Goal: Check status: Check status

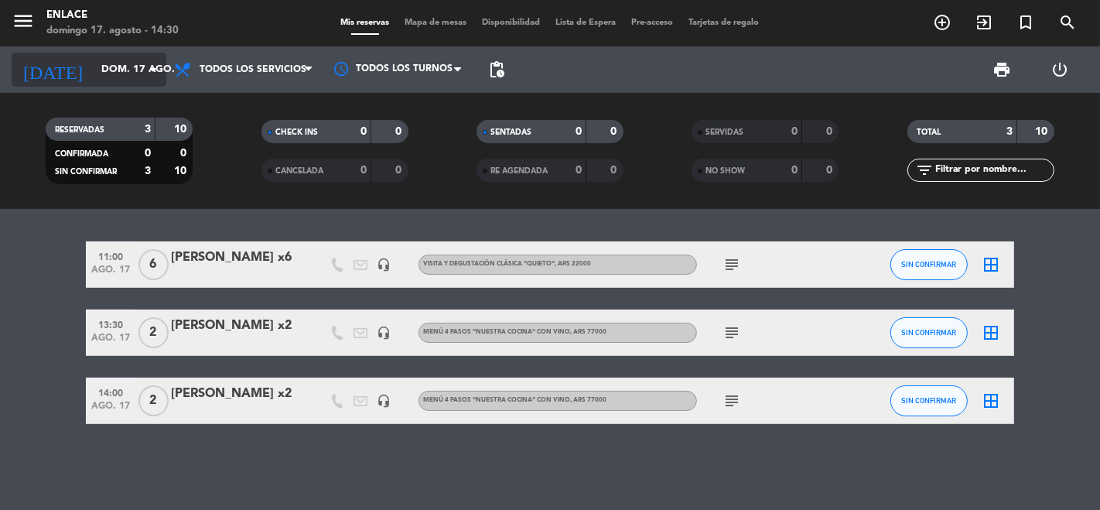
click at [109, 53] on div "[DATE] [DATE] arrow_drop_down" at bounding box center [89, 70] width 155 height 34
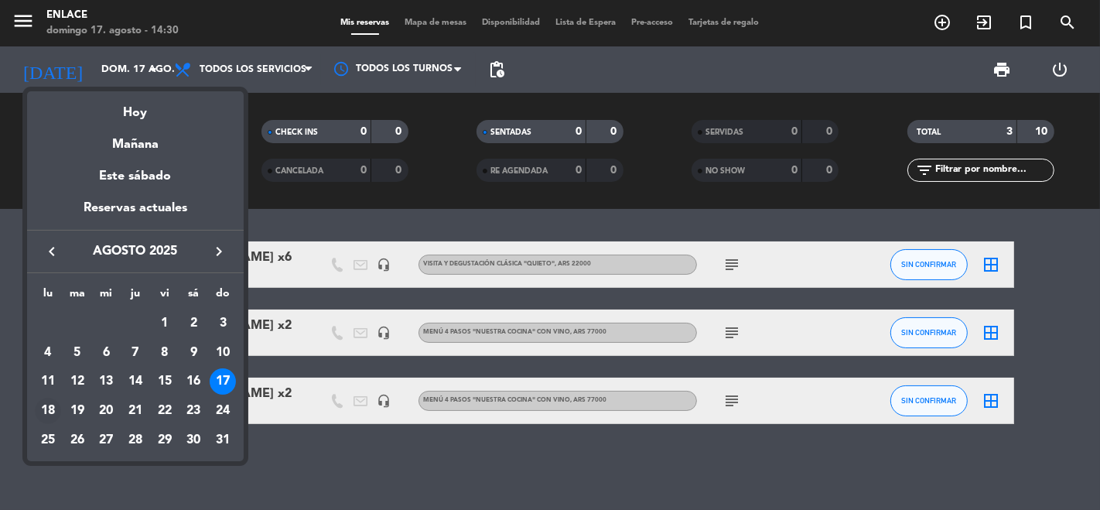
click at [52, 415] on div "18" at bounding box center [48, 411] width 26 height 26
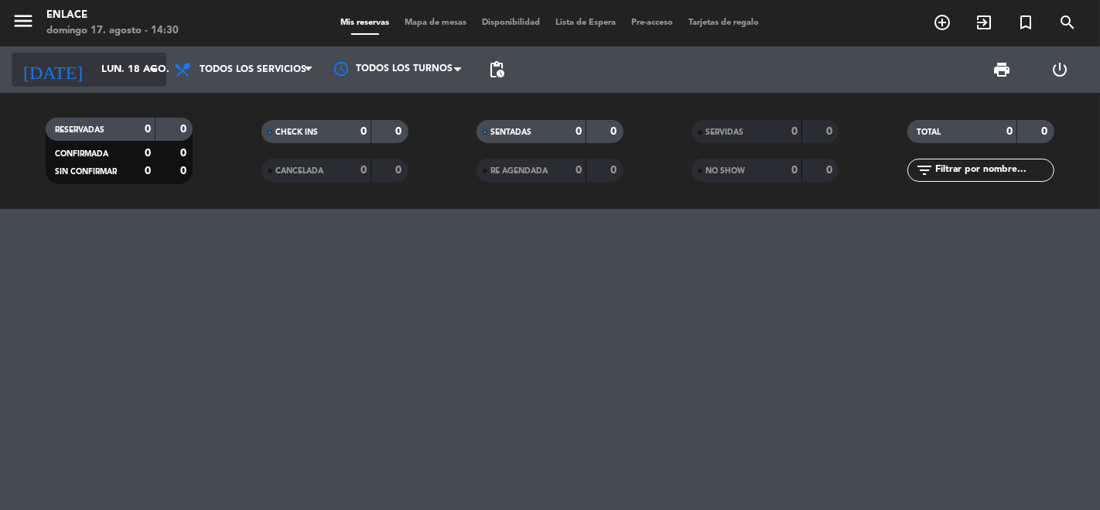
click at [97, 86] on div "[DATE] [DATE] arrow_drop_down" at bounding box center [89, 70] width 155 height 34
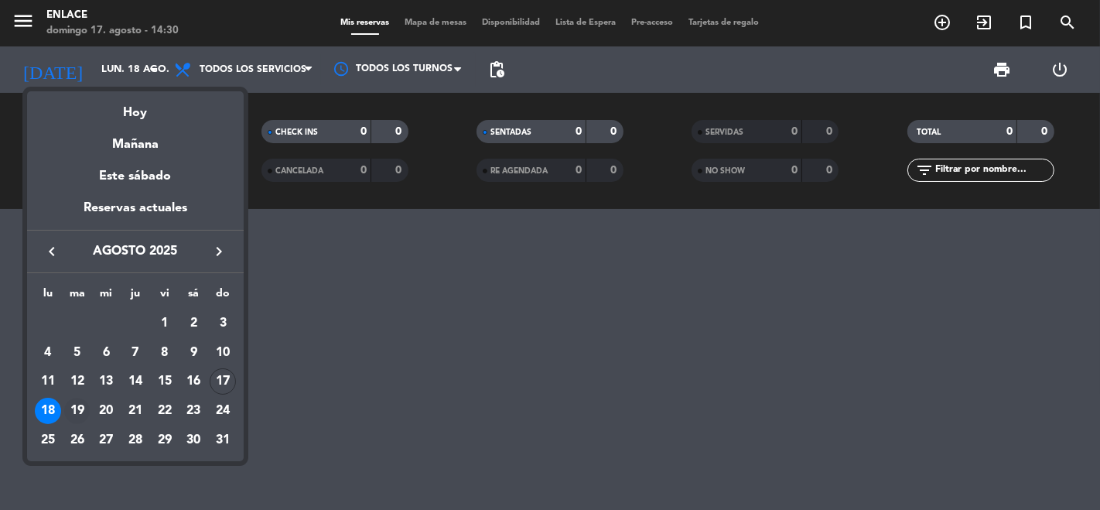
click at [82, 401] on div "19" at bounding box center [77, 411] width 26 height 26
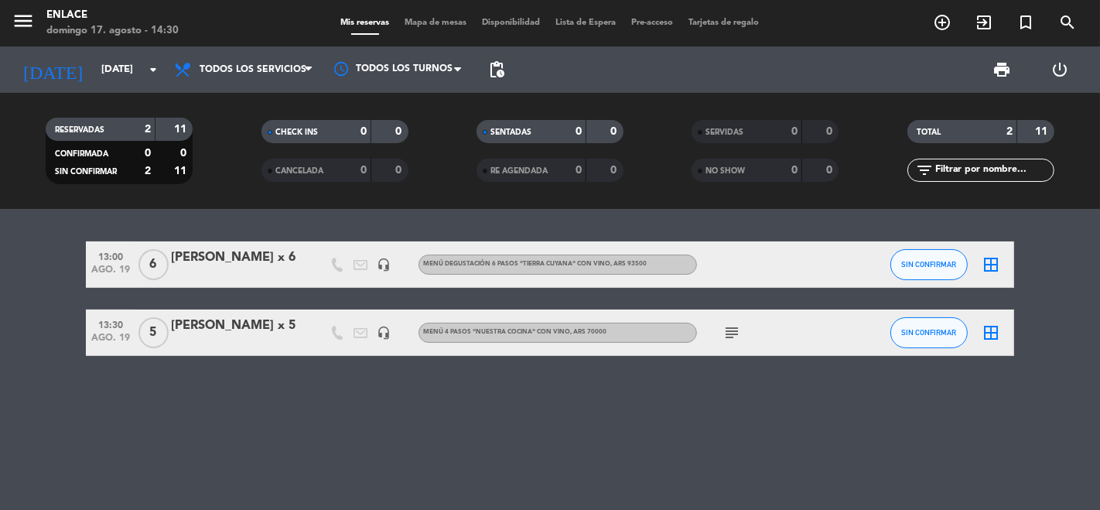
click at [733, 331] on icon "subject" at bounding box center [731, 332] width 19 height 19
click at [273, 395] on div "13:00 [DATE] 6 [PERSON_NAME] x 6 headset_mic Menú degustación 6 pasos "TIERRA C…" at bounding box center [550, 359] width 1100 height 301
click at [130, 64] on input "[DATE]" at bounding box center [161, 70] width 135 height 28
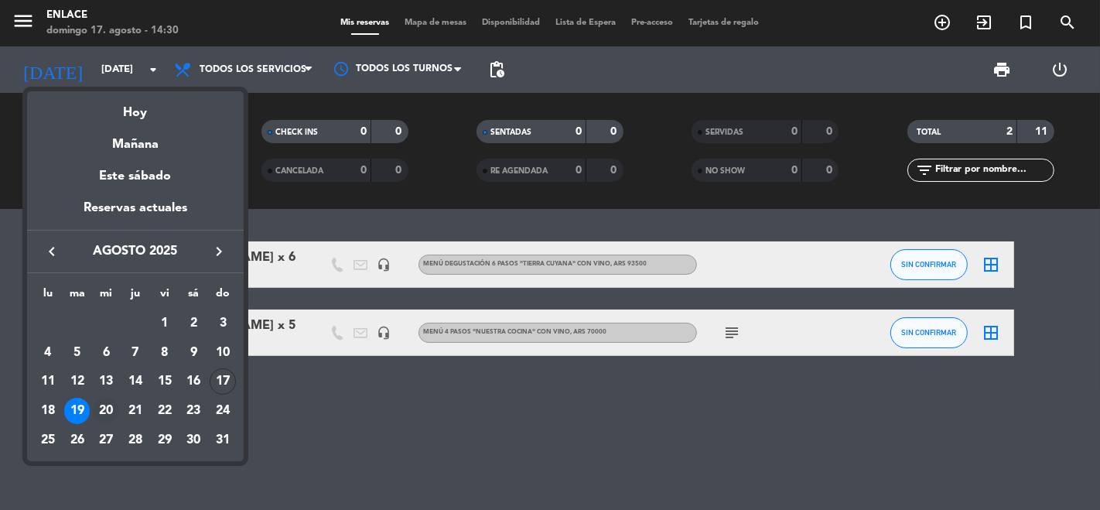
click at [108, 410] on div "20" at bounding box center [106, 411] width 26 height 26
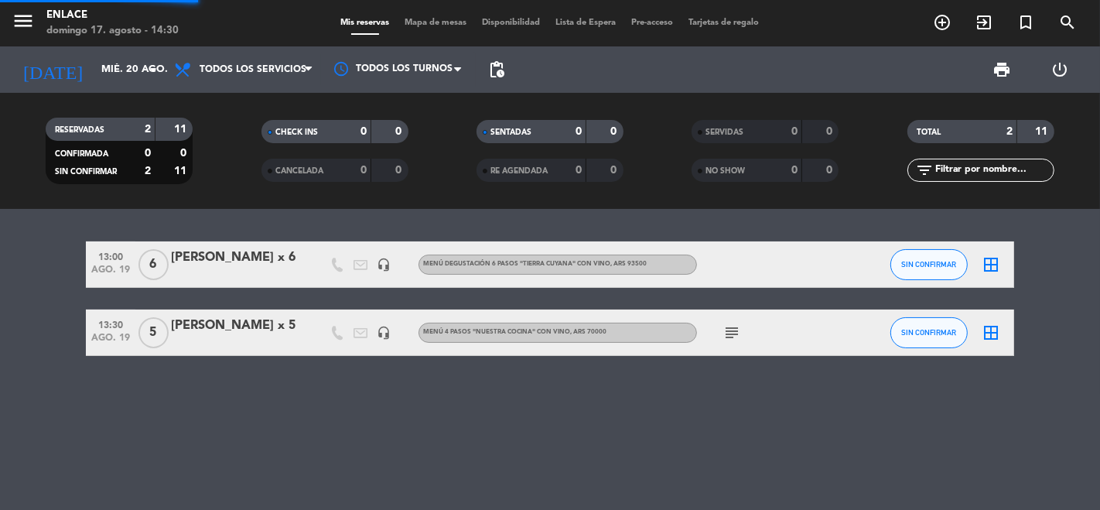
click at [107, 411] on div "13:00 [DATE] 6 [PERSON_NAME] x 6 headset_mic Menú degustación 6 pasos "TIERRA C…" at bounding box center [550, 359] width 1100 height 301
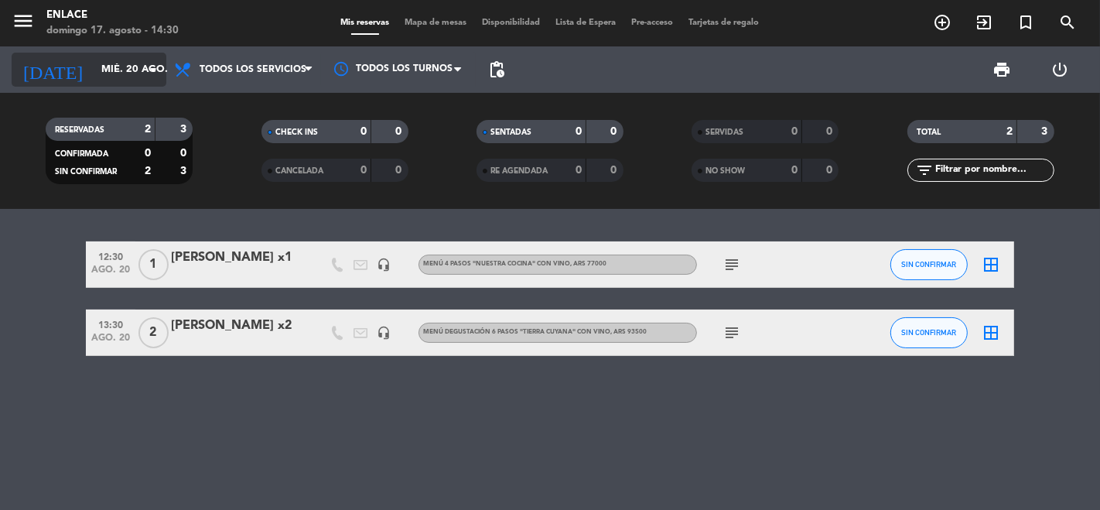
click at [118, 79] on input "mié. 20 ago." at bounding box center [161, 70] width 135 height 28
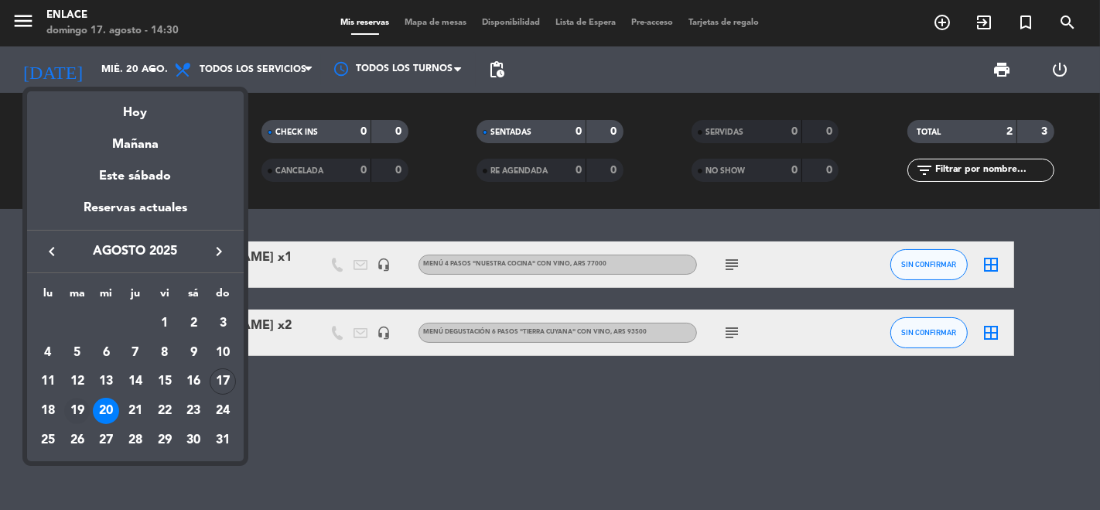
click at [73, 406] on div "19" at bounding box center [77, 411] width 26 height 26
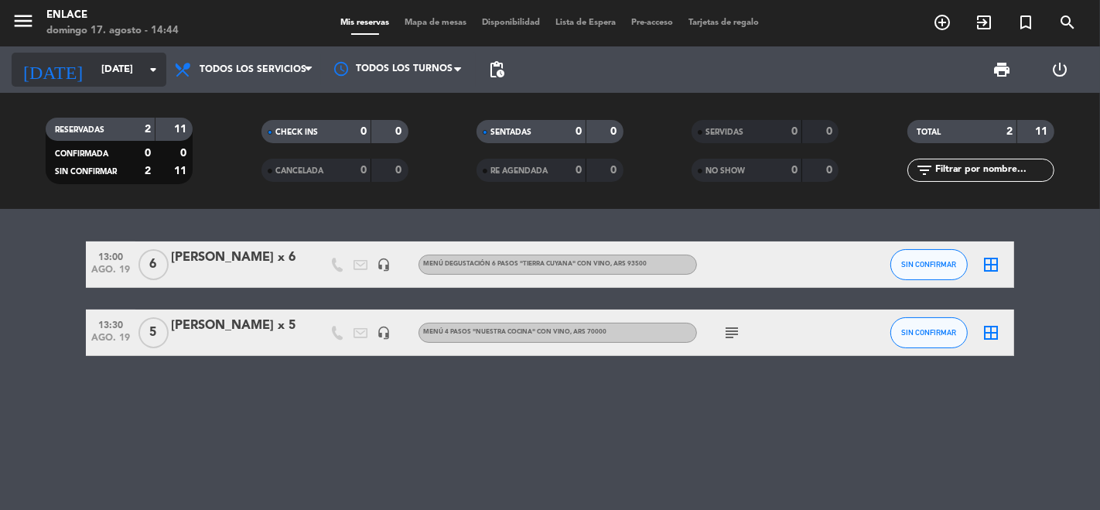
click at [125, 64] on input "[DATE]" at bounding box center [161, 70] width 135 height 28
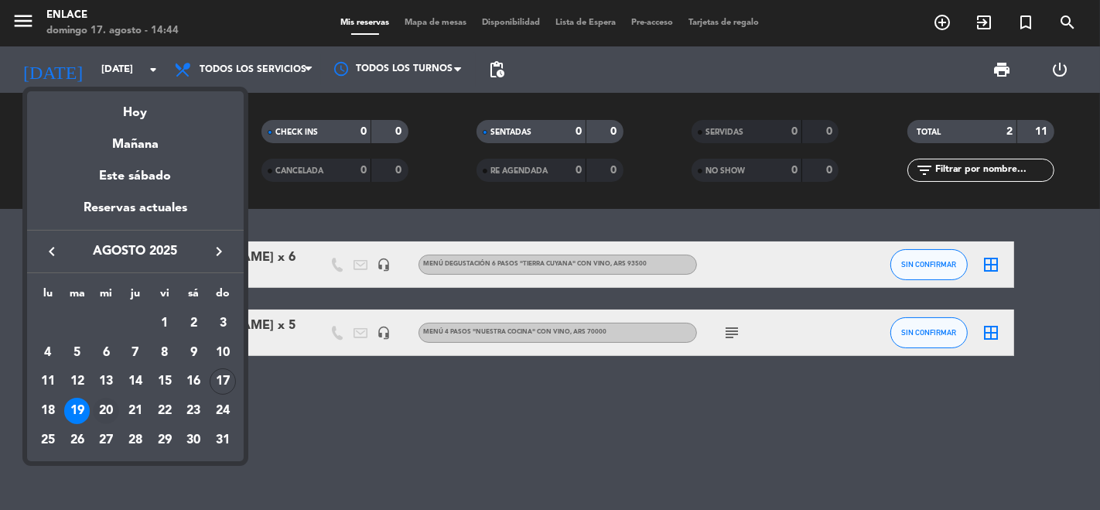
click at [113, 412] on div "20" at bounding box center [106, 411] width 26 height 26
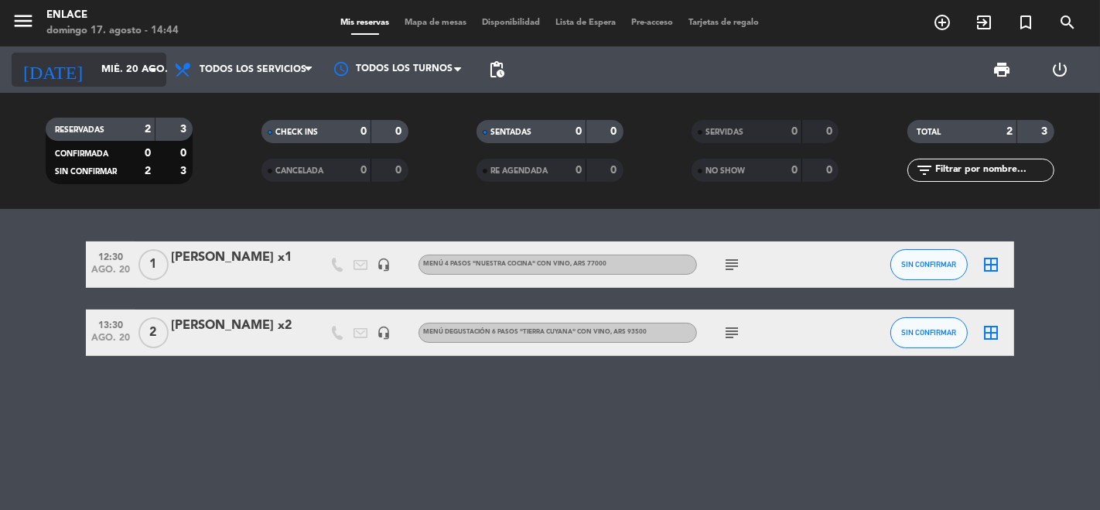
click at [130, 65] on input "mié. 20 ago." at bounding box center [161, 70] width 135 height 28
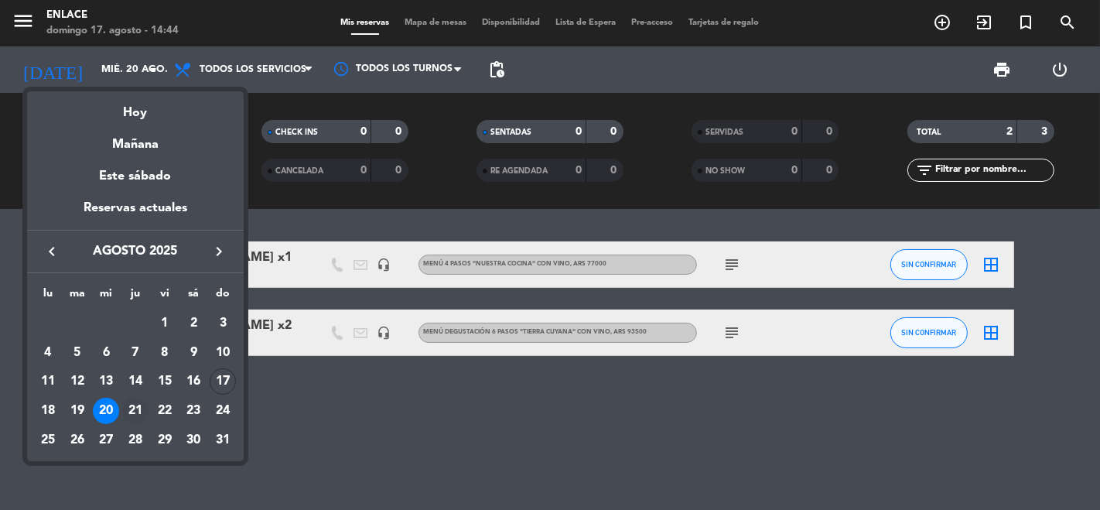
click at [136, 416] on div "21" at bounding box center [135, 411] width 26 height 26
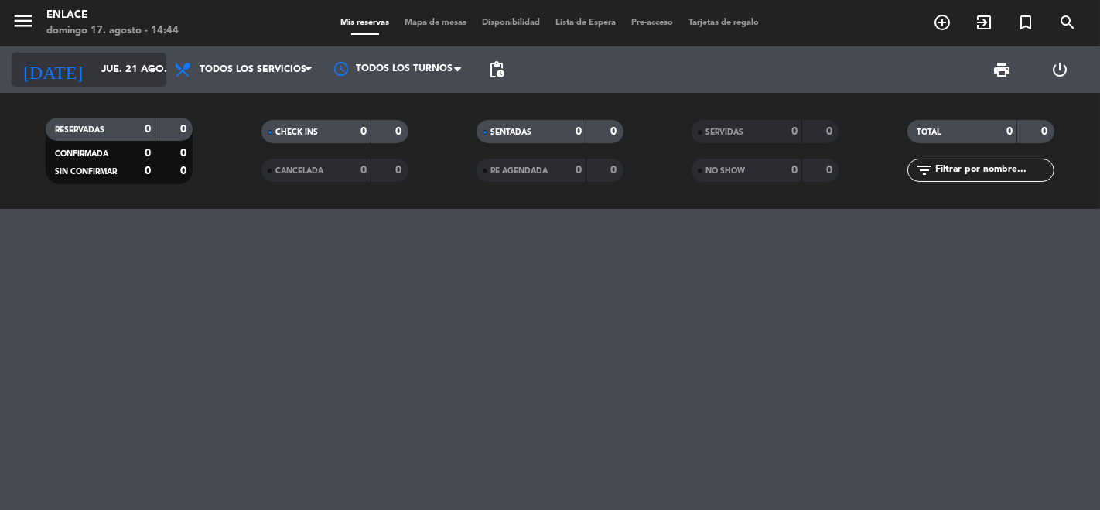
click at [111, 74] on input "jue. 21 ago." at bounding box center [161, 70] width 135 height 28
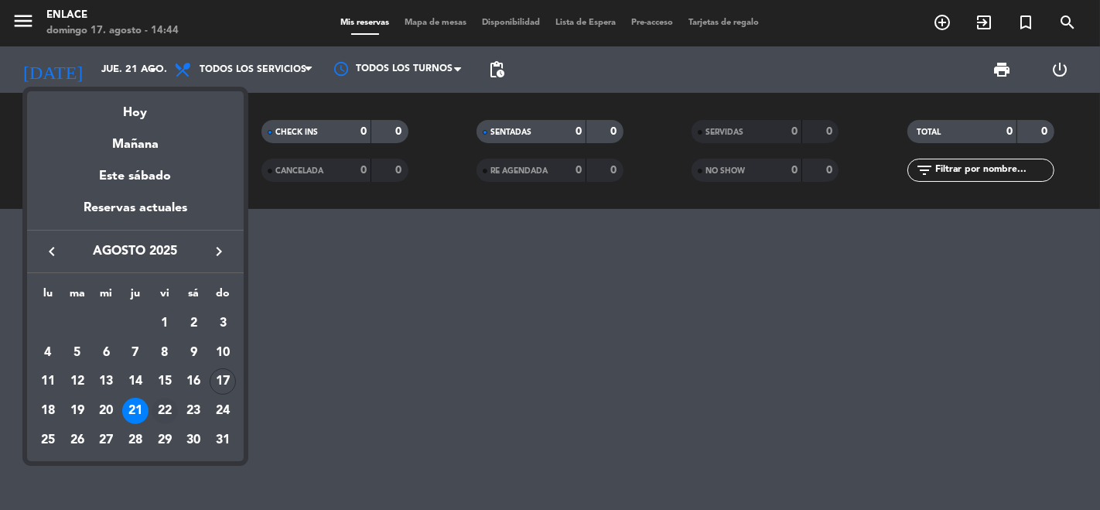
click at [163, 405] on div "22" at bounding box center [165, 411] width 26 height 26
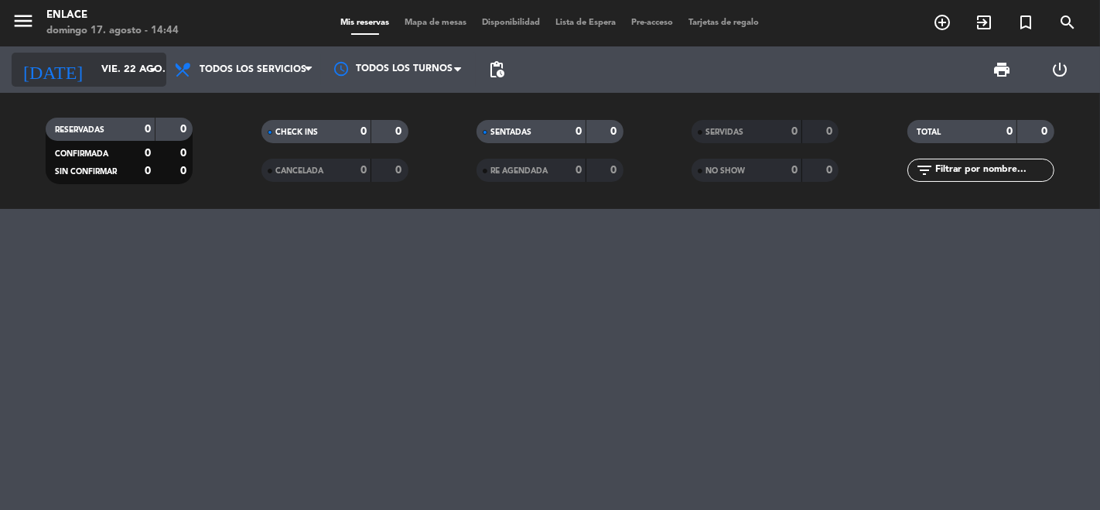
click at [121, 70] on input "vie. 22 ago." at bounding box center [161, 70] width 135 height 28
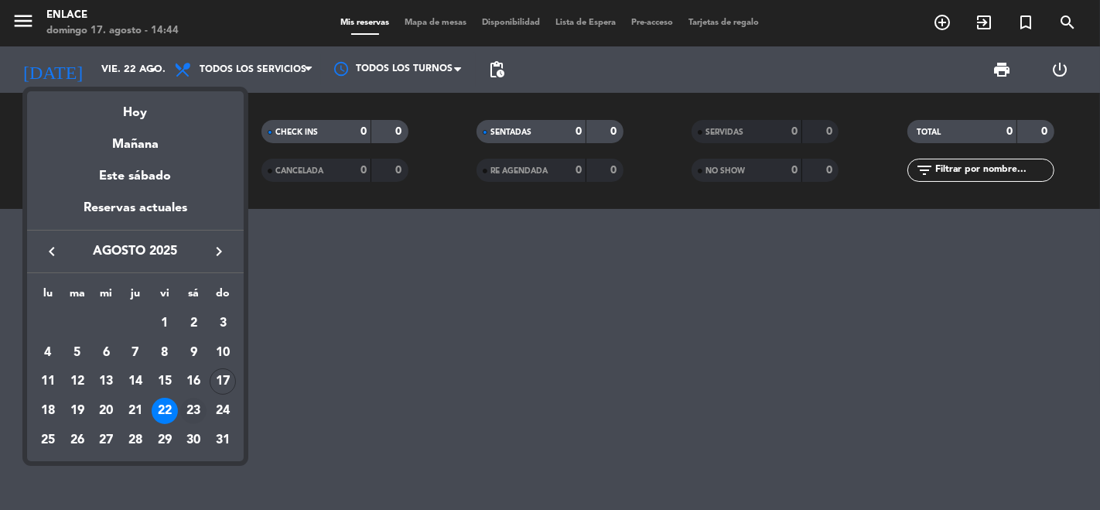
click at [186, 412] on div "23" at bounding box center [193, 411] width 26 height 26
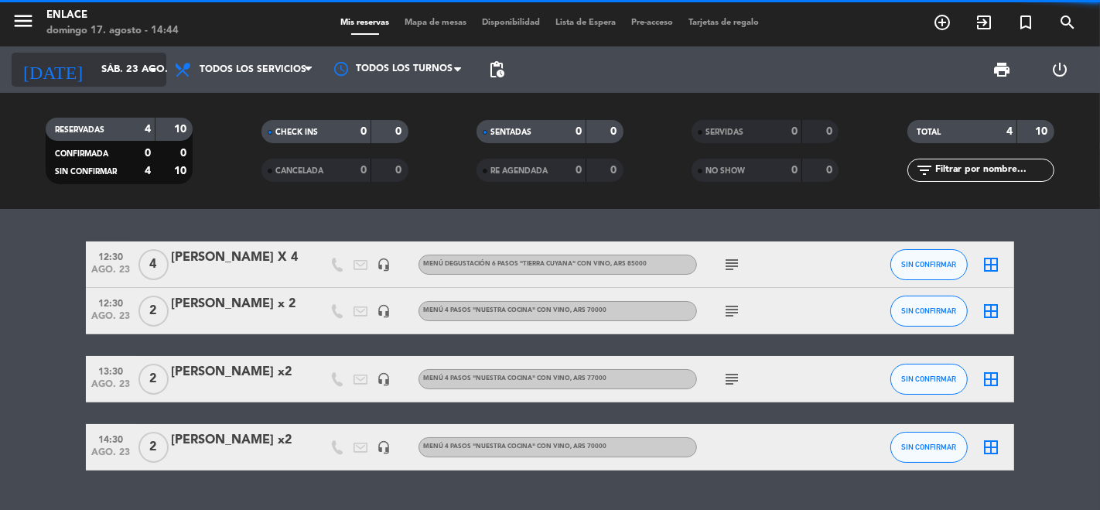
click at [127, 67] on input "sáb. 23 ago." at bounding box center [161, 70] width 135 height 28
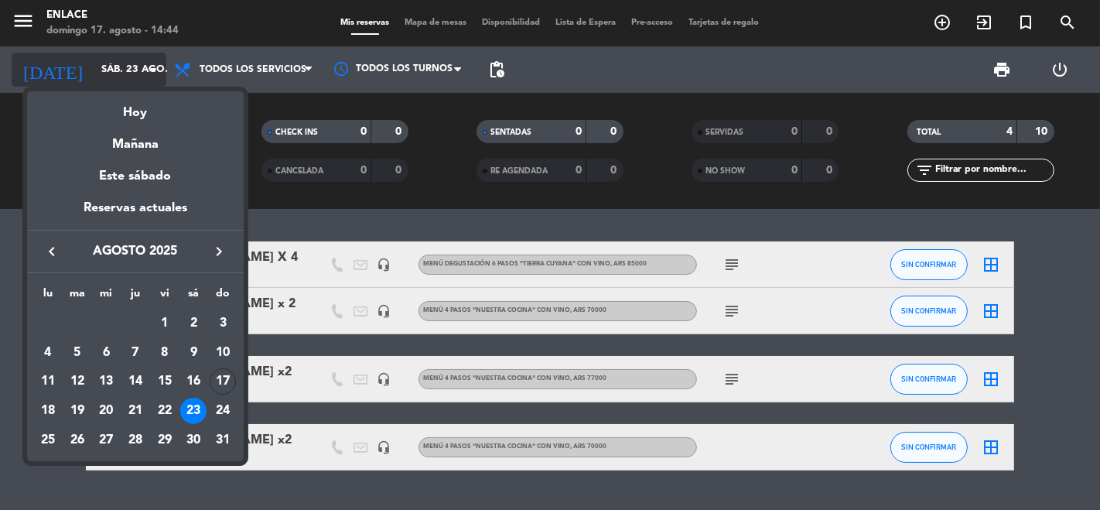
click at [127, 67] on div at bounding box center [550, 255] width 1100 height 510
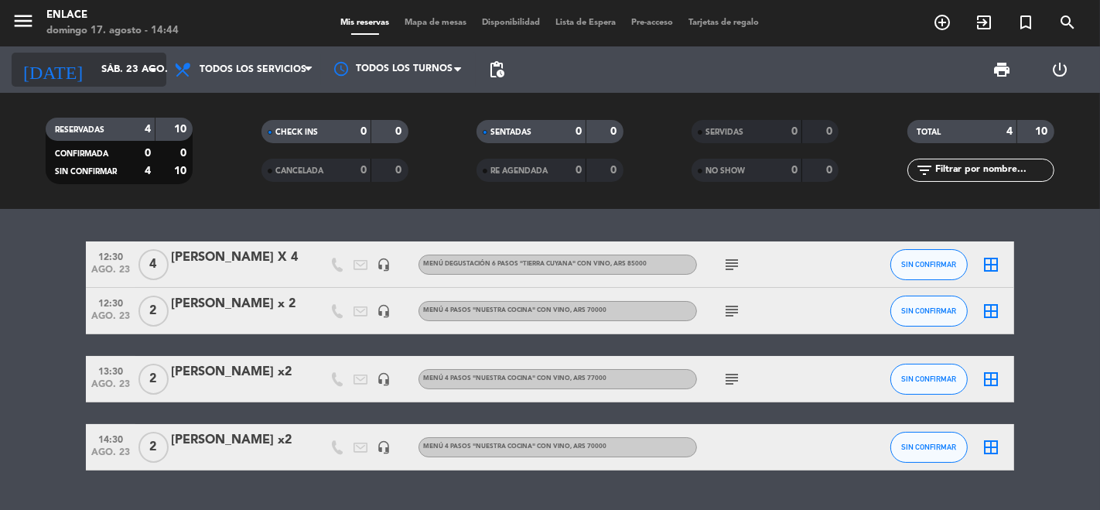
click at [111, 64] on input "sáb. 23 ago." at bounding box center [161, 70] width 135 height 28
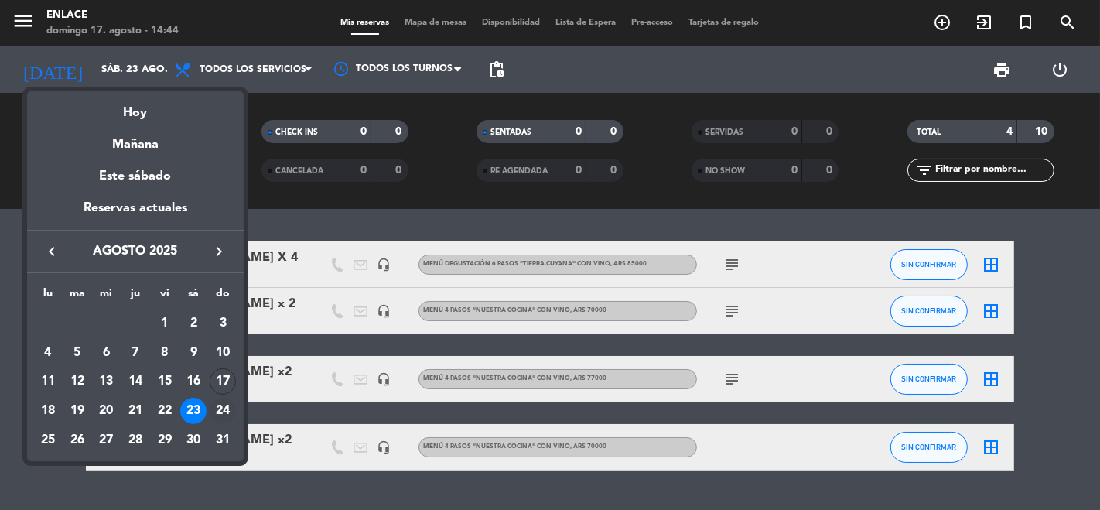
click at [224, 412] on div "24" at bounding box center [223, 411] width 26 height 26
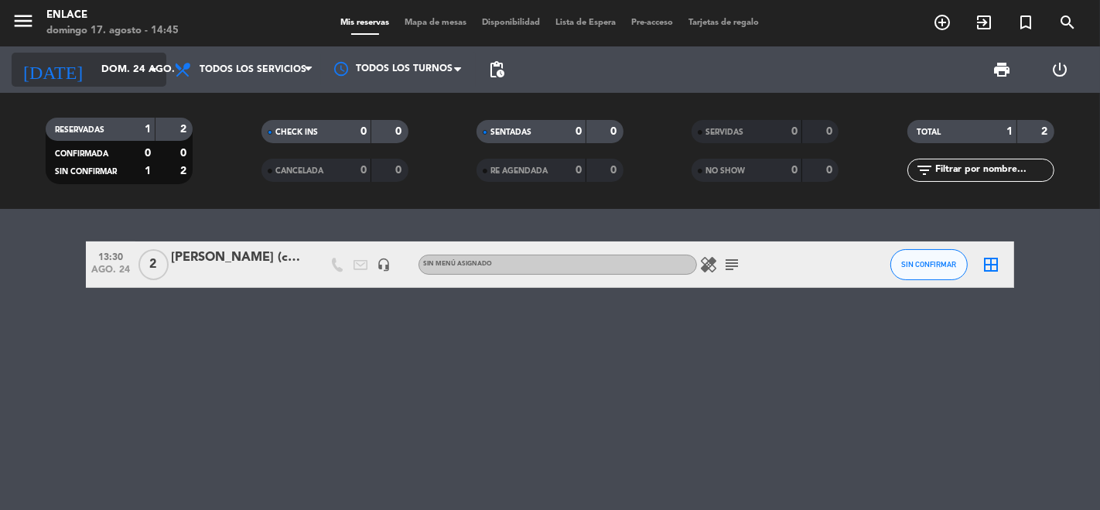
click at [144, 78] on icon "arrow_drop_down" at bounding box center [153, 69] width 19 height 19
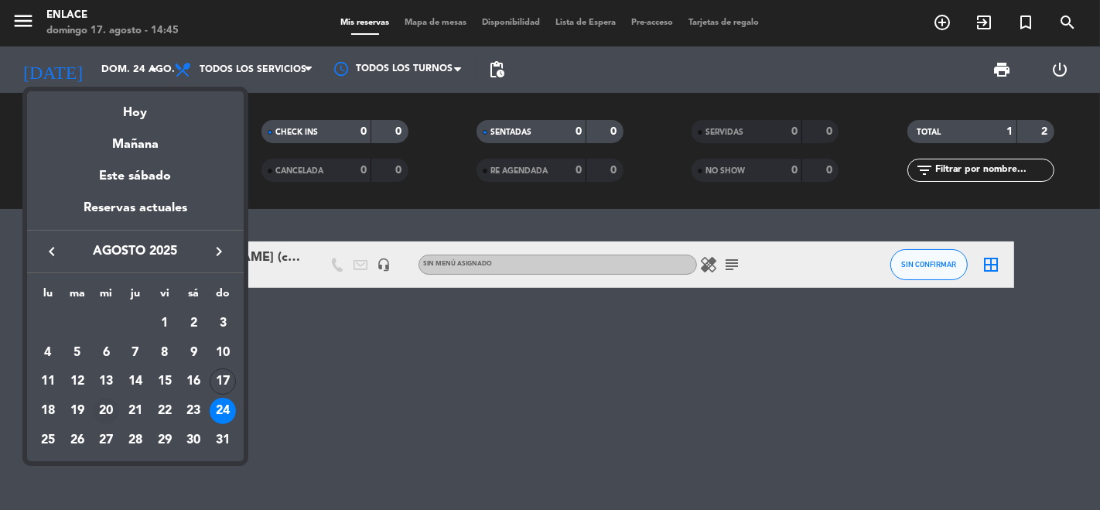
click at [113, 414] on div "20" at bounding box center [106, 411] width 26 height 26
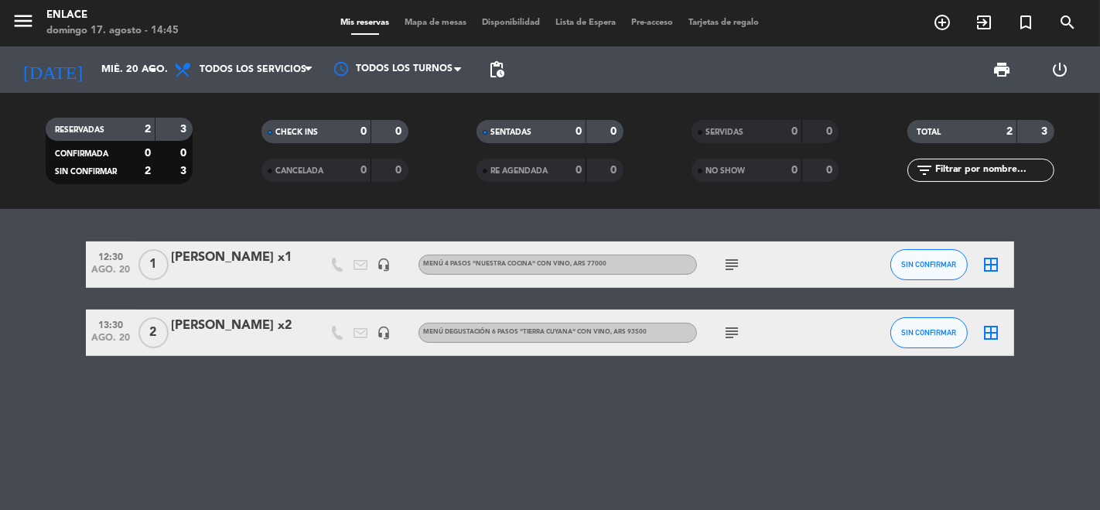
click at [195, 199] on div "RESERVADAS 2 3 CONFIRMADA 0 0 SIN CONFIRMAR 2 3 CHECK INS 0 0 CANCELADA 0 0 SEN…" at bounding box center [550, 151] width 1100 height 116
click at [133, 61] on input "mié. 20 ago." at bounding box center [161, 70] width 135 height 28
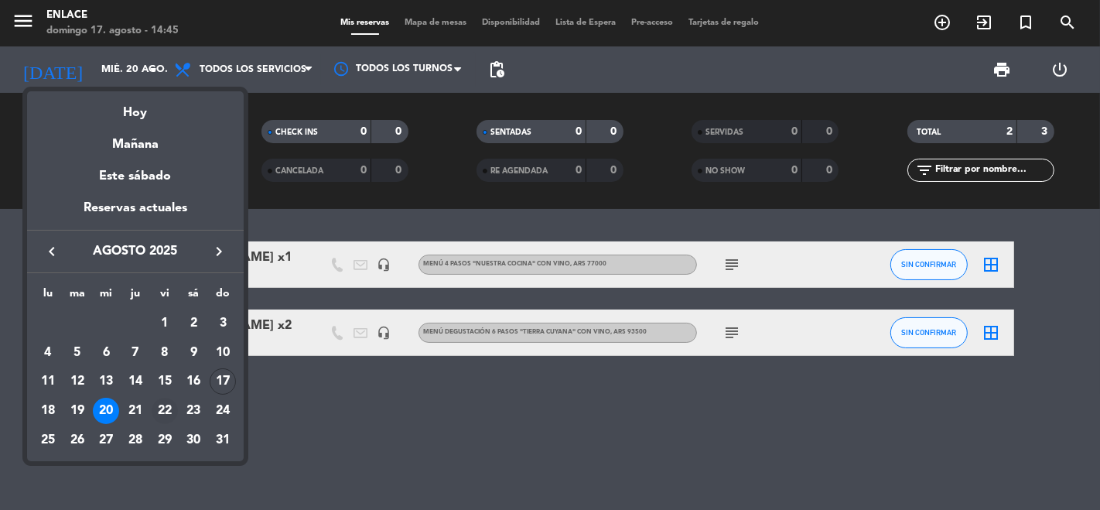
click at [167, 411] on div "22" at bounding box center [165, 411] width 26 height 26
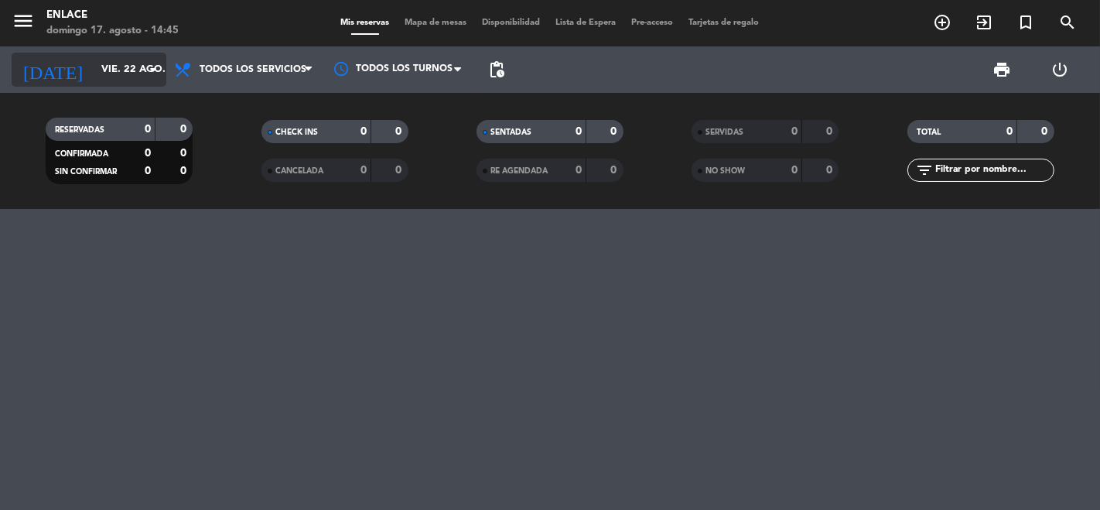
click at [121, 68] on input "vie. 22 ago." at bounding box center [161, 70] width 135 height 28
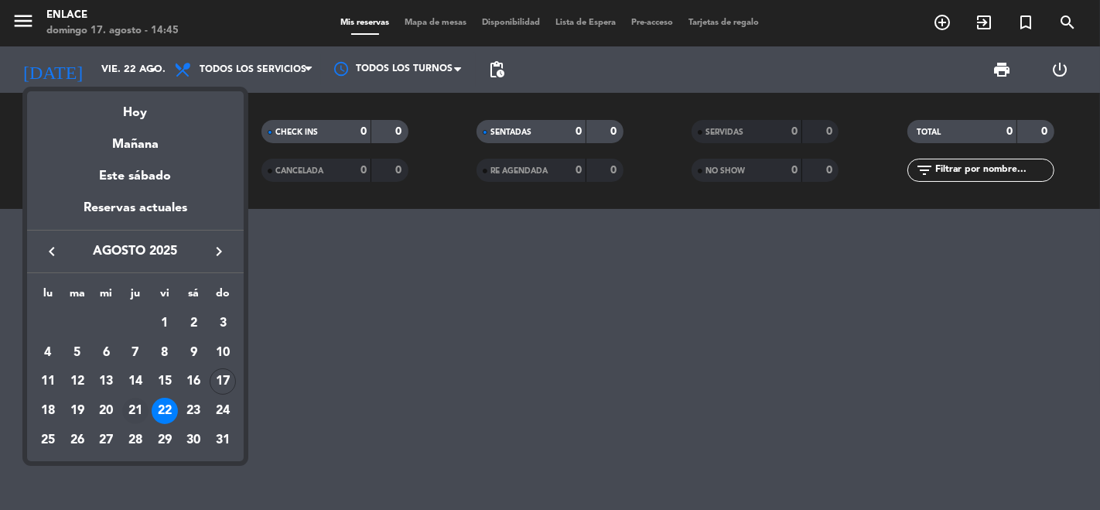
click at [135, 410] on div "21" at bounding box center [135, 411] width 26 height 26
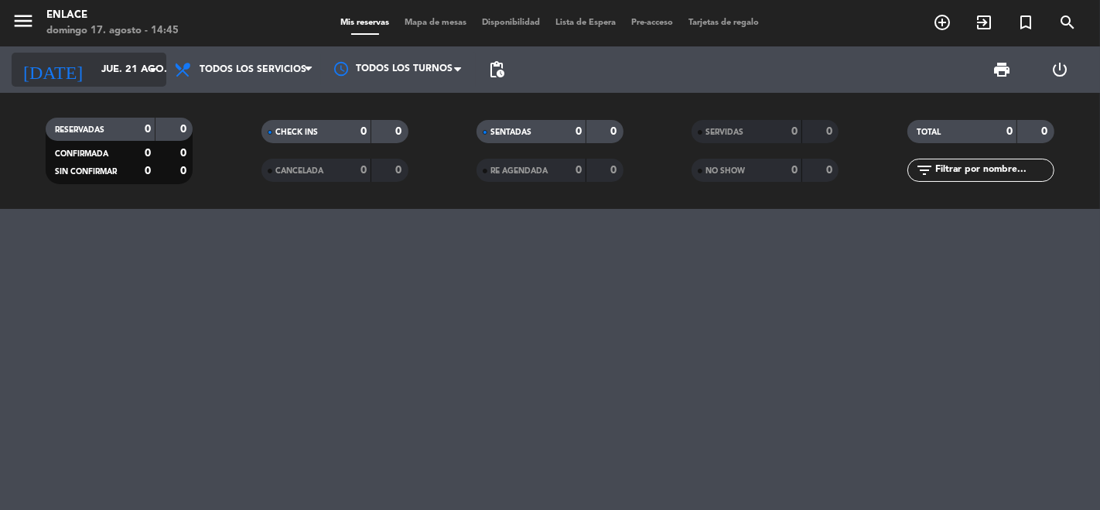
click at [94, 60] on input "jue. 21 ago." at bounding box center [161, 70] width 135 height 28
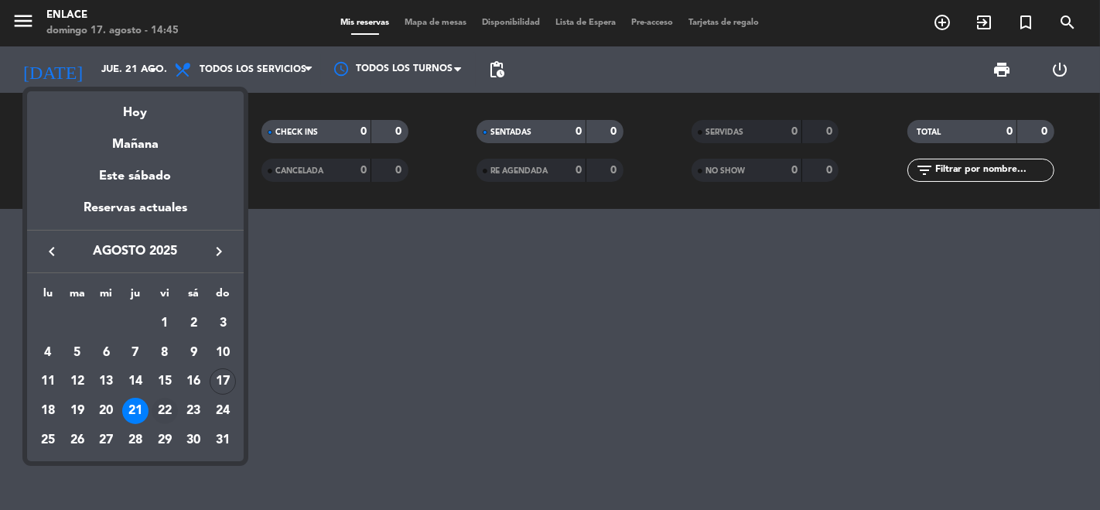
click at [161, 402] on div "22" at bounding box center [165, 411] width 26 height 26
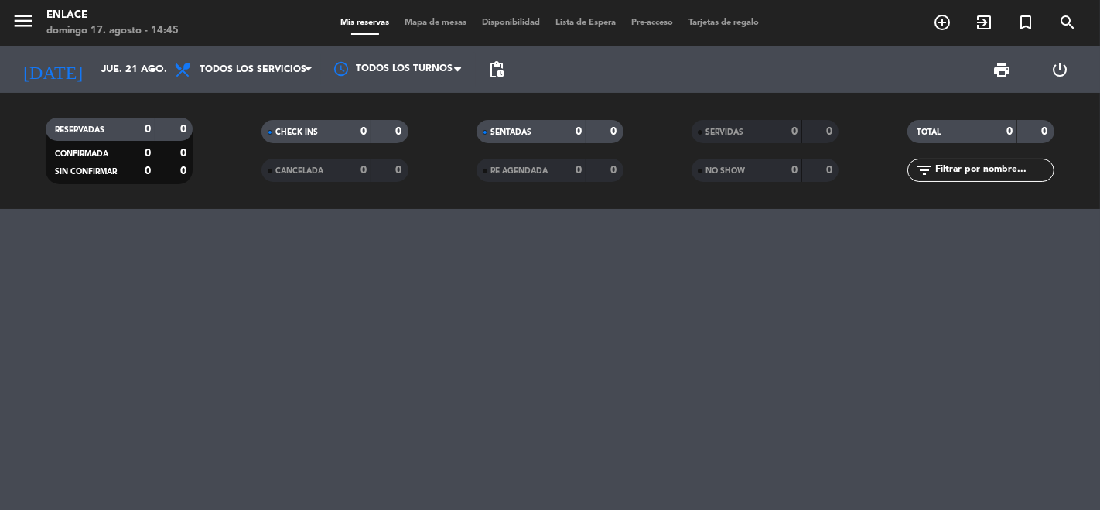
type input "vie. 22 ago."
